Goal: Find specific fact: Find specific fact

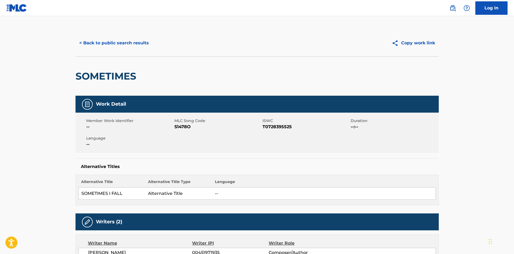
click at [122, 42] on button "< Back to public search results" at bounding box center [113, 42] width 77 height 13
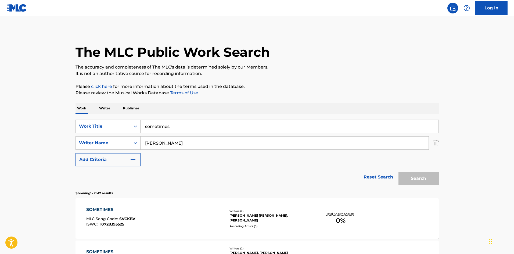
scroll to position [50, 0]
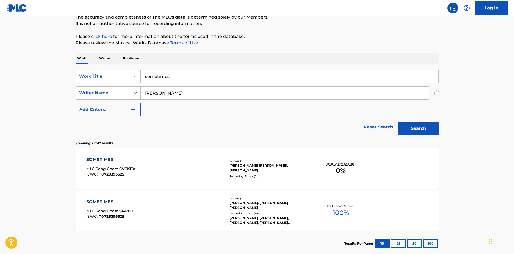
click at [436, 93] on img "Search Form" at bounding box center [435, 92] width 6 height 13
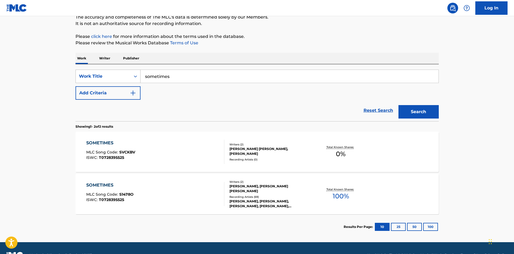
click at [137, 76] on icon "Search Form" at bounding box center [135, 76] width 5 height 5
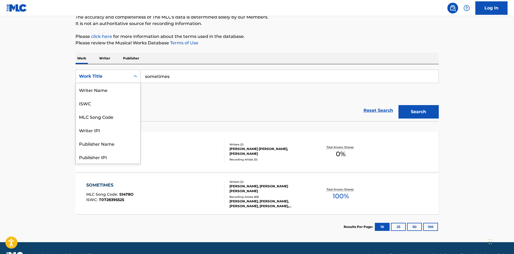
scroll to position [27, 0]
click at [105, 131] on div "Publisher IPI" at bounding box center [108, 129] width 64 height 13
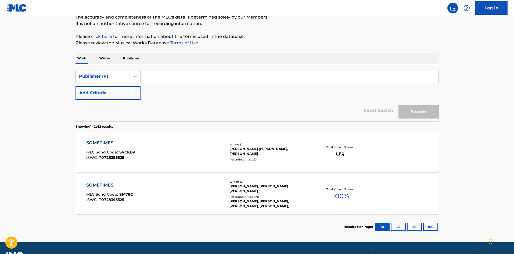
click at [177, 75] on input "Search Form" at bounding box center [289, 76] width 298 height 13
paste input "00435979117"
type input "00435979117"
click at [419, 112] on button "Search" at bounding box center [418, 111] width 40 height 13
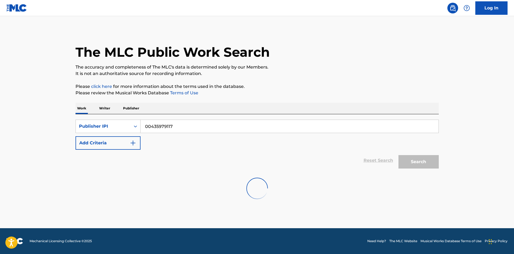
scroll to position [0, 0]
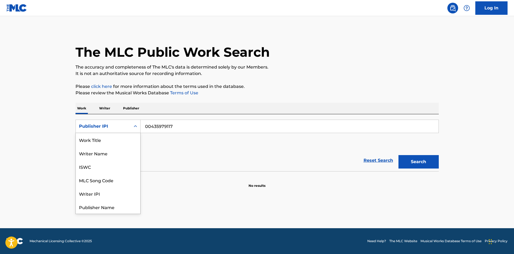
click at [134, 127] on icon "Search Form" at bounding box center [135, 125] width 5 height 5
